Goal: Transaction & Acquisition: Purchase product/service

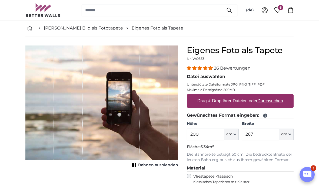
scroll to position [25, 0]
click at [233, 133] on button "cm" at bounding box center [231, 133] width 15 height 11
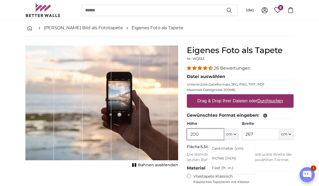
click at [202, 134] on input "200" at bounding box center [205, 133] width 37 height 11
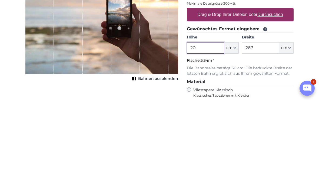
type input "2"
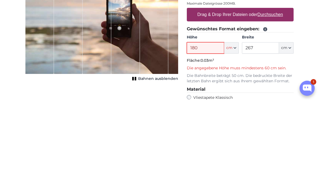
type input "180"
click at [261, 128] on input "267" at bounding box center [260, 133] width 37 height 11
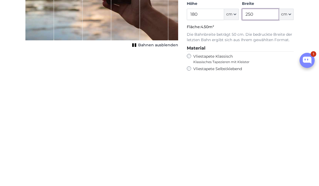
scroll to position [33, 0]
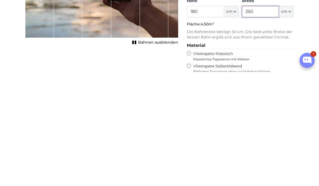
type input "250"
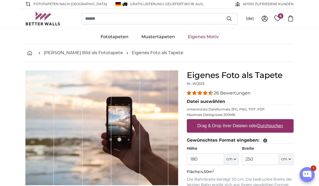
click at [246, 123] on label "Drag & Drop Ihrer Dateien oder Durchsuchen" at bounding box center [240, 125] width 90 height 11
click at [246, 120] on input "Drag & Drop Ihrer Dateien oder Durchsuchen" at bounding box center [240, 120] width 107 height 2
type input "**********"
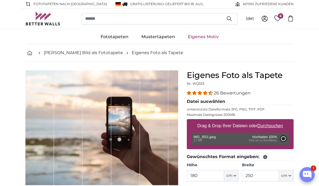
type input "200"
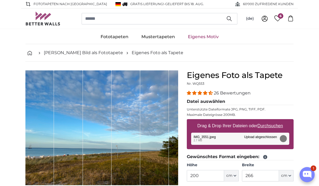
click at [288, 176] on icon "button" at bounding box center [289, 175] width 3 height 3
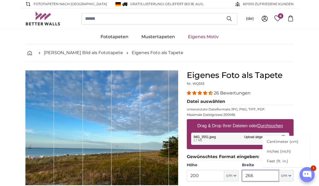
click at [262, 176] on input "266" at bounding box center [260, 175] width 37 height 11
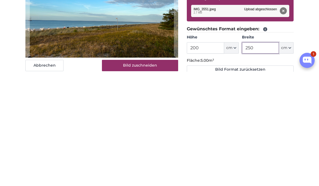
type input "250"
click at [204, 156] on input "200" at bounding box center [205, 161] width 37 height 11
type input "2"
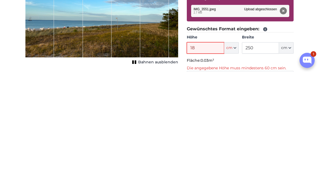
type input "180"
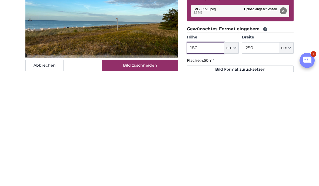
type input "180"
click at [151, 174] on button "Bild zuschneiden" at bounding box center [140, 179] width 76 height 11
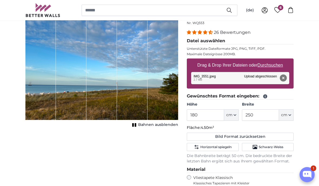
scroll to position [60, 0]
click at [126, 165] on div "Abbrechen Bild zuschneiden Bahnen ausblenden" at bounding box center [101, 150] width 161 height 280
click at [163, 127] on span "Bahnen ausblenden" at bounding box center [158, 124] width 40 height 5
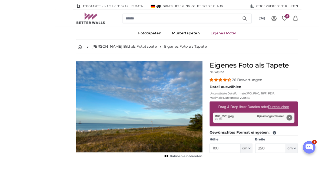
scroll to position [53, 0]
